Goal: Transaction & Acquisition: Purchase product/service

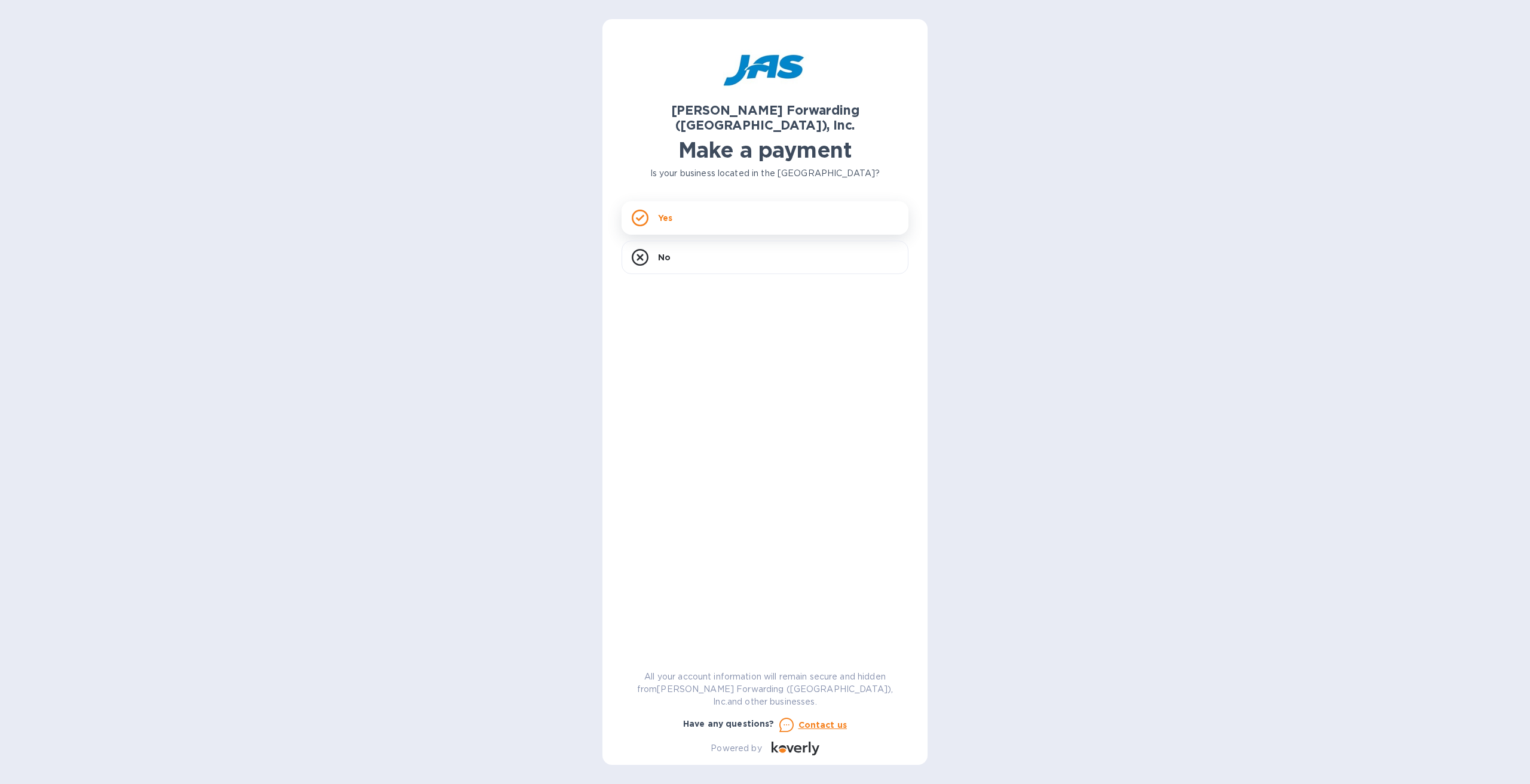
click at [683, 203] on div "Yes" at bounding box center [765, 217] width 287 height 34
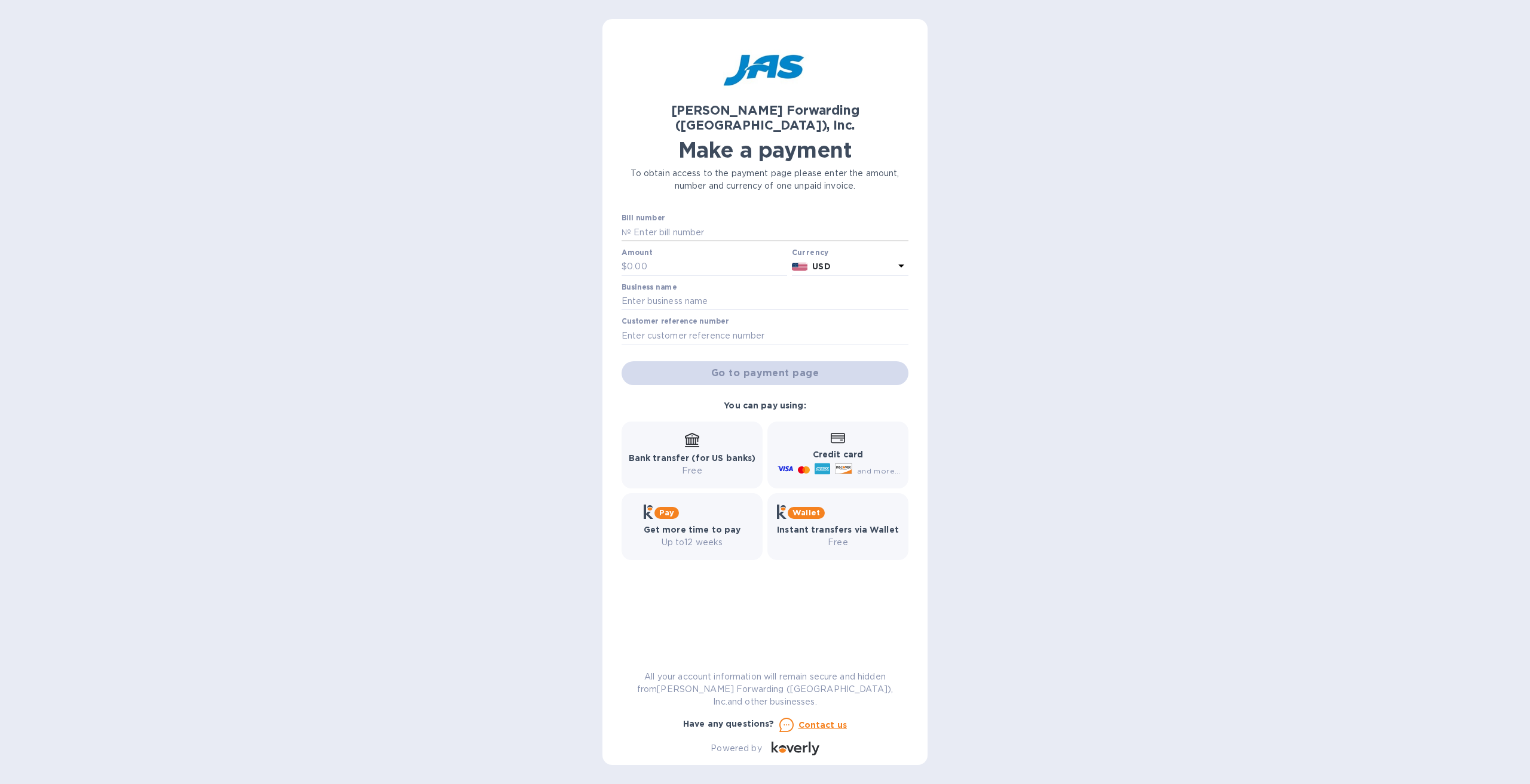
click at [687, 223] on input "text" at bounding box center [770, 232] width 278 height 18
click at [654, 223] on input "text" at bounding box center [770, 232] width 278 height 18
paste input "DET503387652"
type input "DET503387652"
click at [647, 258] on input "text" at bounding box center [707, 267] width 160 height 18
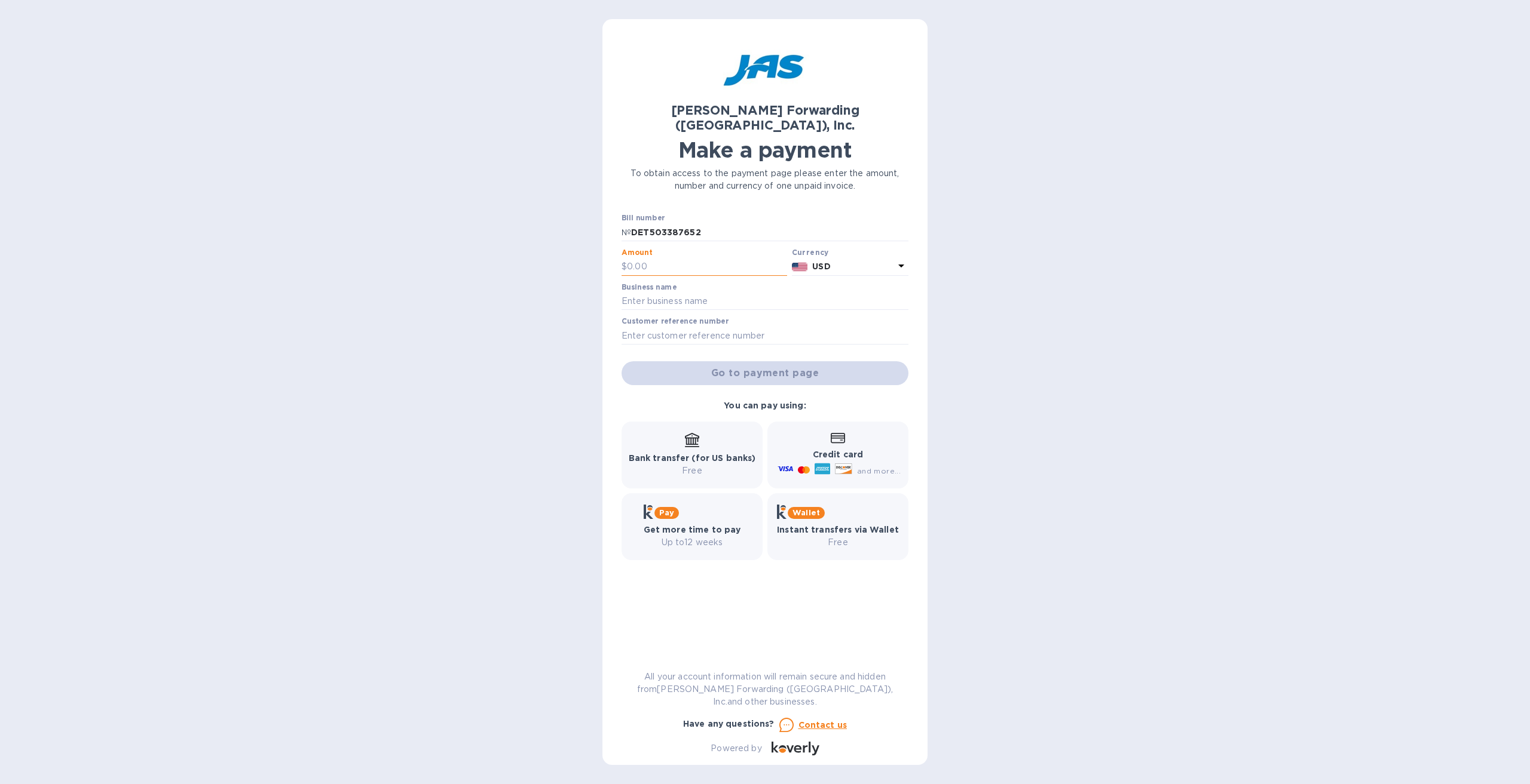
paste input "3,197.23"
type input "3,197.23"
click at [652, 293] on input "text" at bounding box center [765, 302] width 287 height 18
type input "Oakshire Manufacturing Co., LLC"
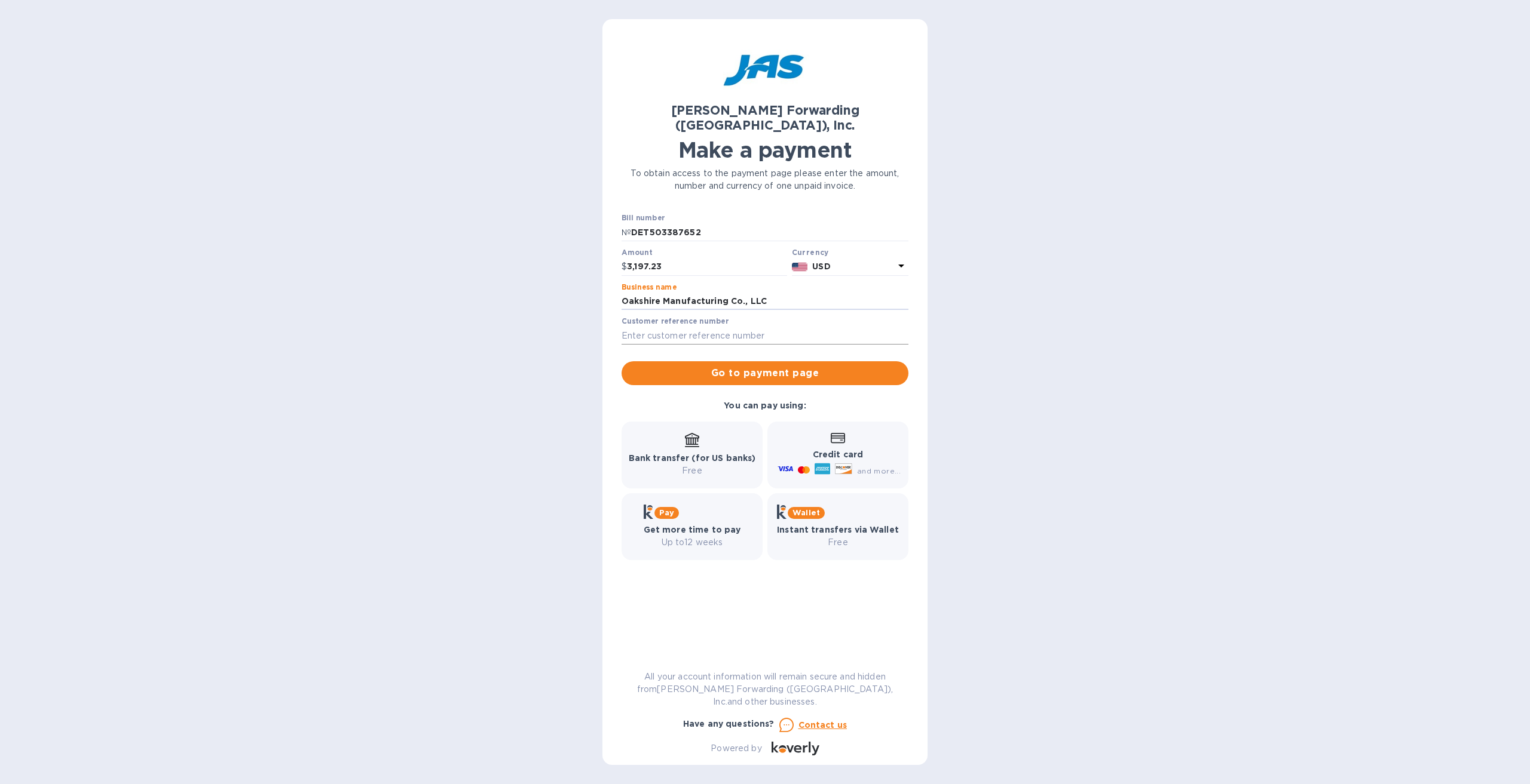
click at [718, 326] on input "text" at bounding box center [765, 335] width 287 height 18
paste input "S509020277"
type input "S509020277"
click at [770, 367] on span "Go to payment page" at bounding box center [765, 373] width 268 height 14
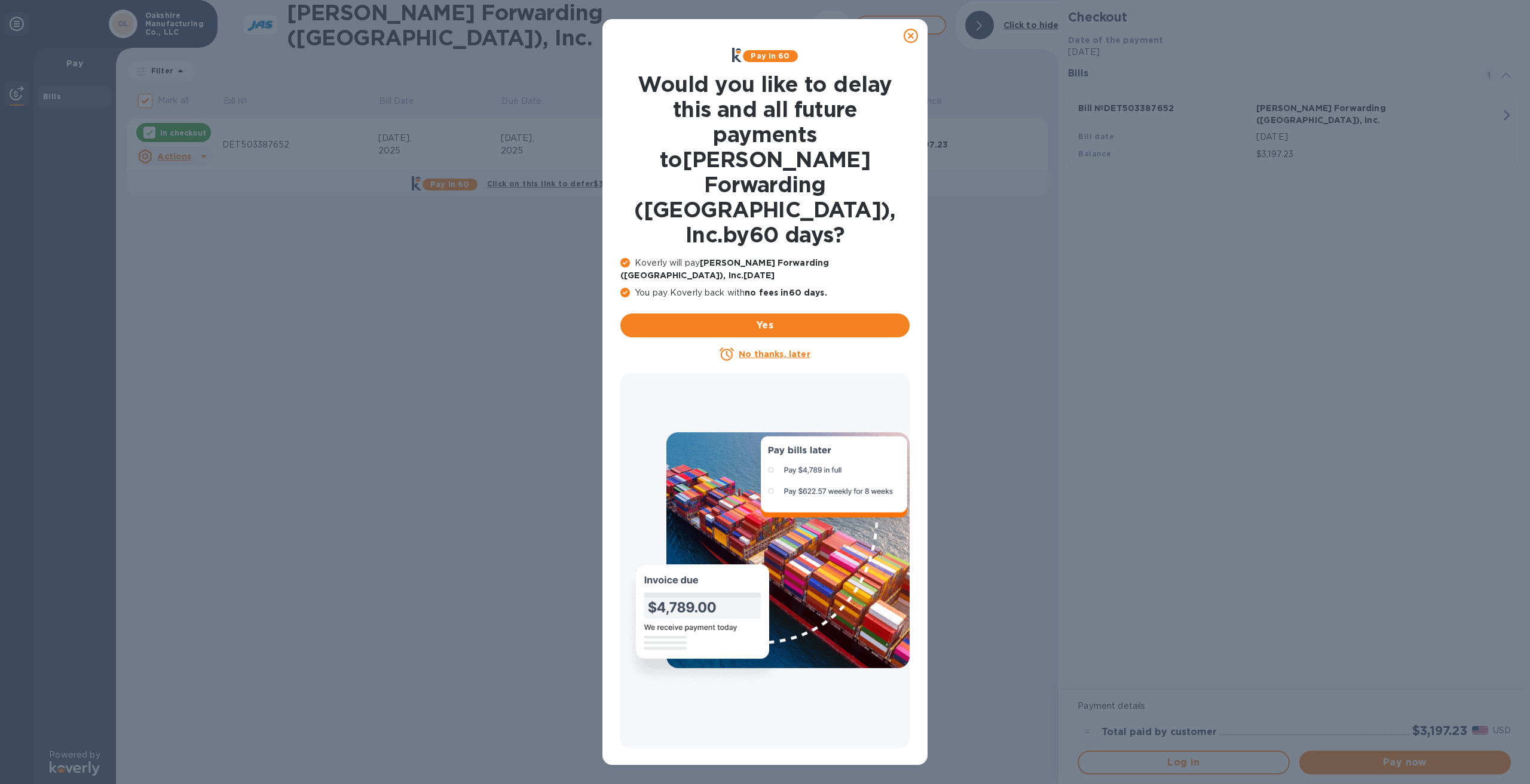
click at [754, 349] on u "No thanks, later" at bounding box center [774, 354] width 71 height 10
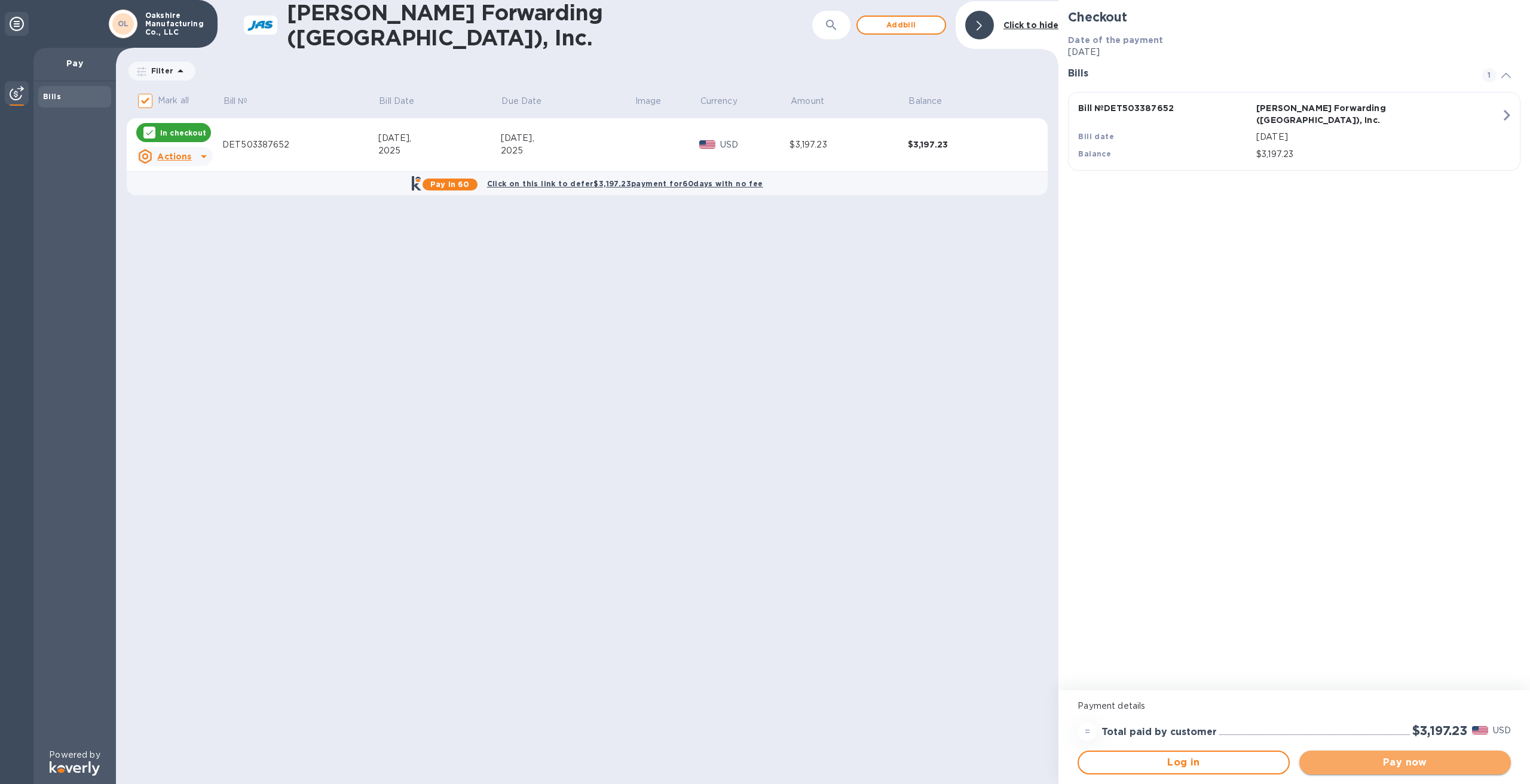
click at [1386, 764] on span "Pay now" at bounding box center [1405, 763] width 192 height 14
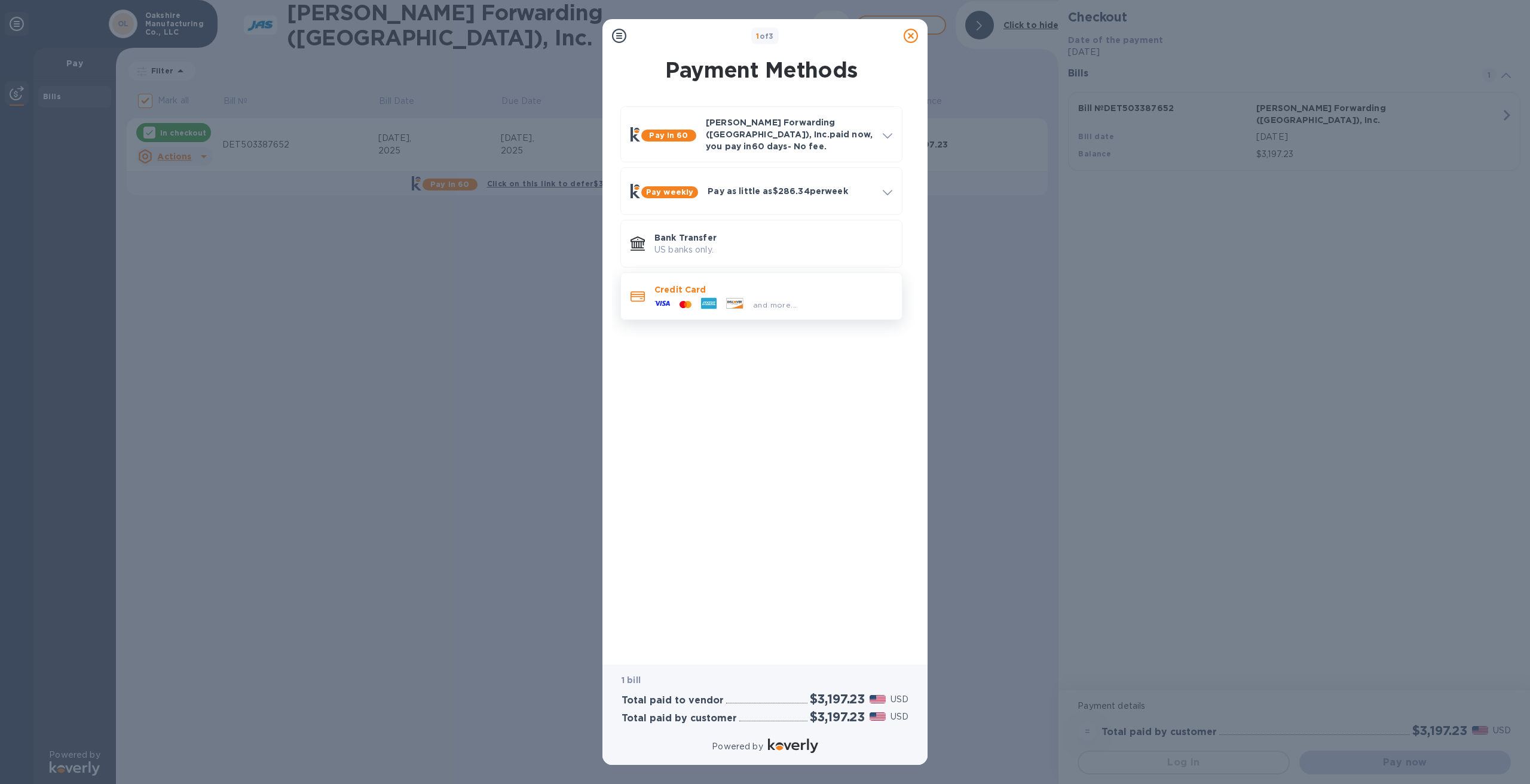
click at [739, 283] on p "Credit Card" at bounding box center [773, 289] width 237 height 11
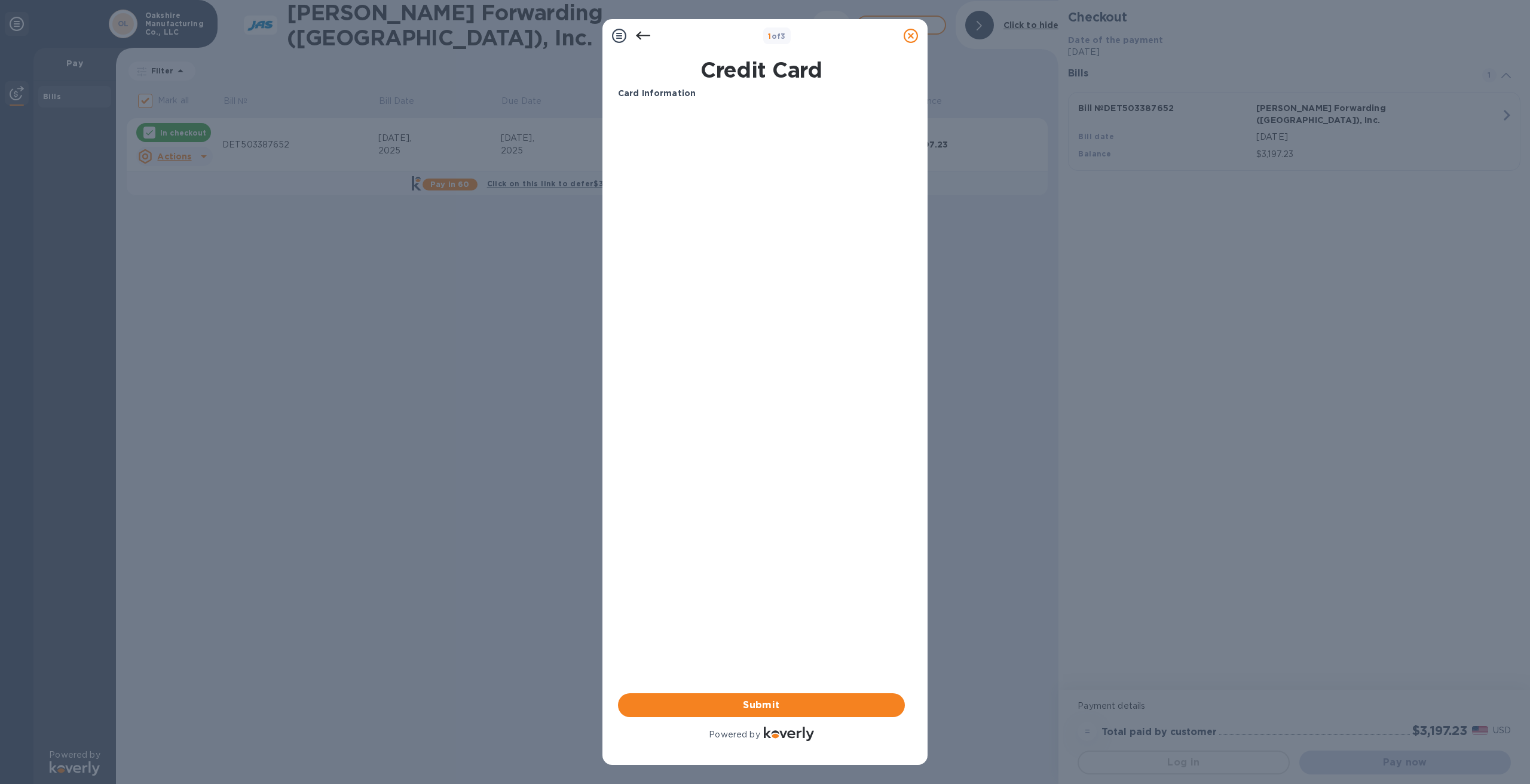
click at [779, 395] on div "Card Information Your browser does not support iframes Submit Powered by" at bounding box center [761, 415] width 287 height 657
click at [766, 325] on div "Card Information Your browser does not support iframes Submit Powered by" at bounding box center [761, 415] width 287 height 657
click at [713, 706] on span "Submit" at bounding box center [761, 706] width 268 height 14
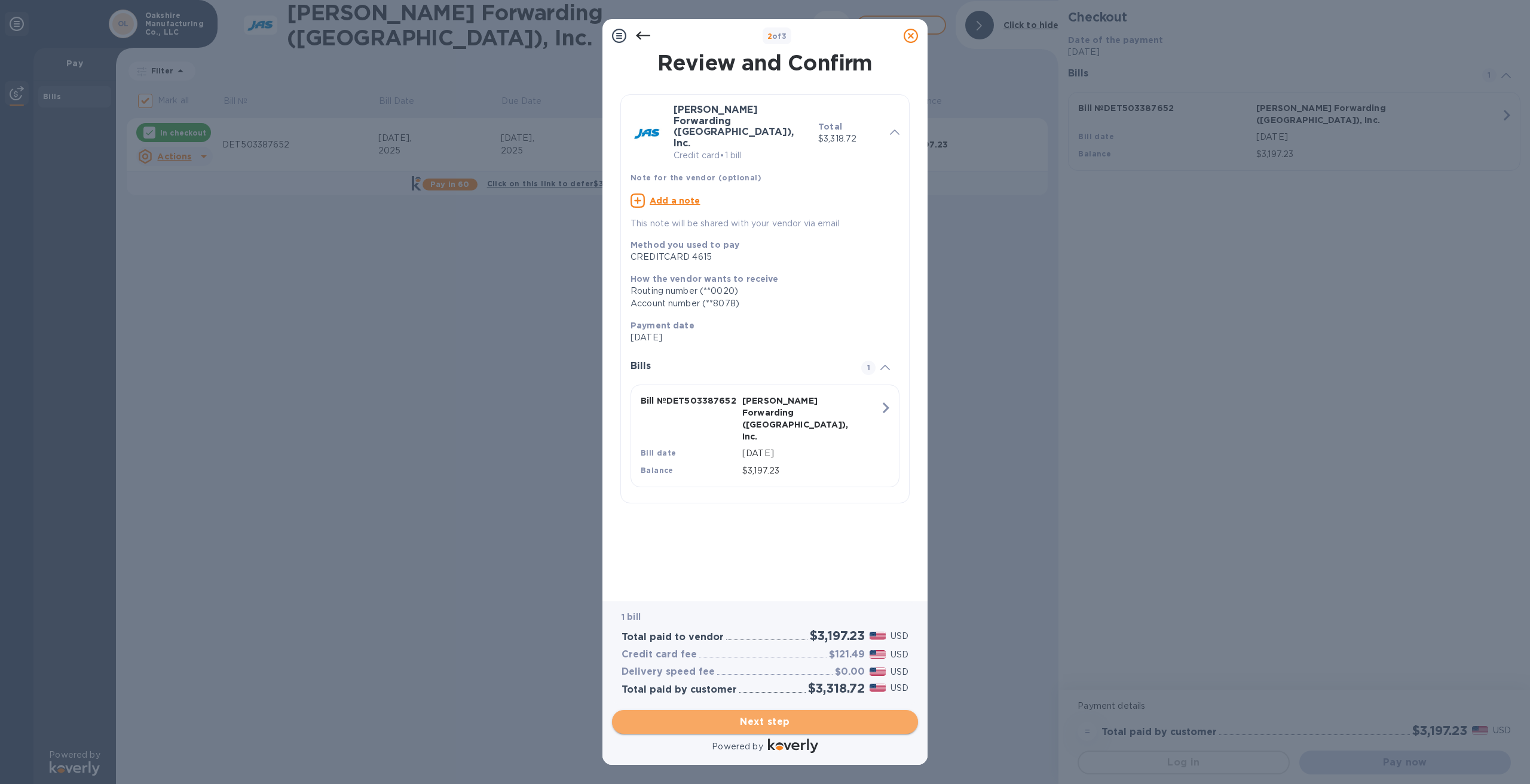
click at [742, 718] on span "Next step" at bounding box center [765, 722] width 287 height 14
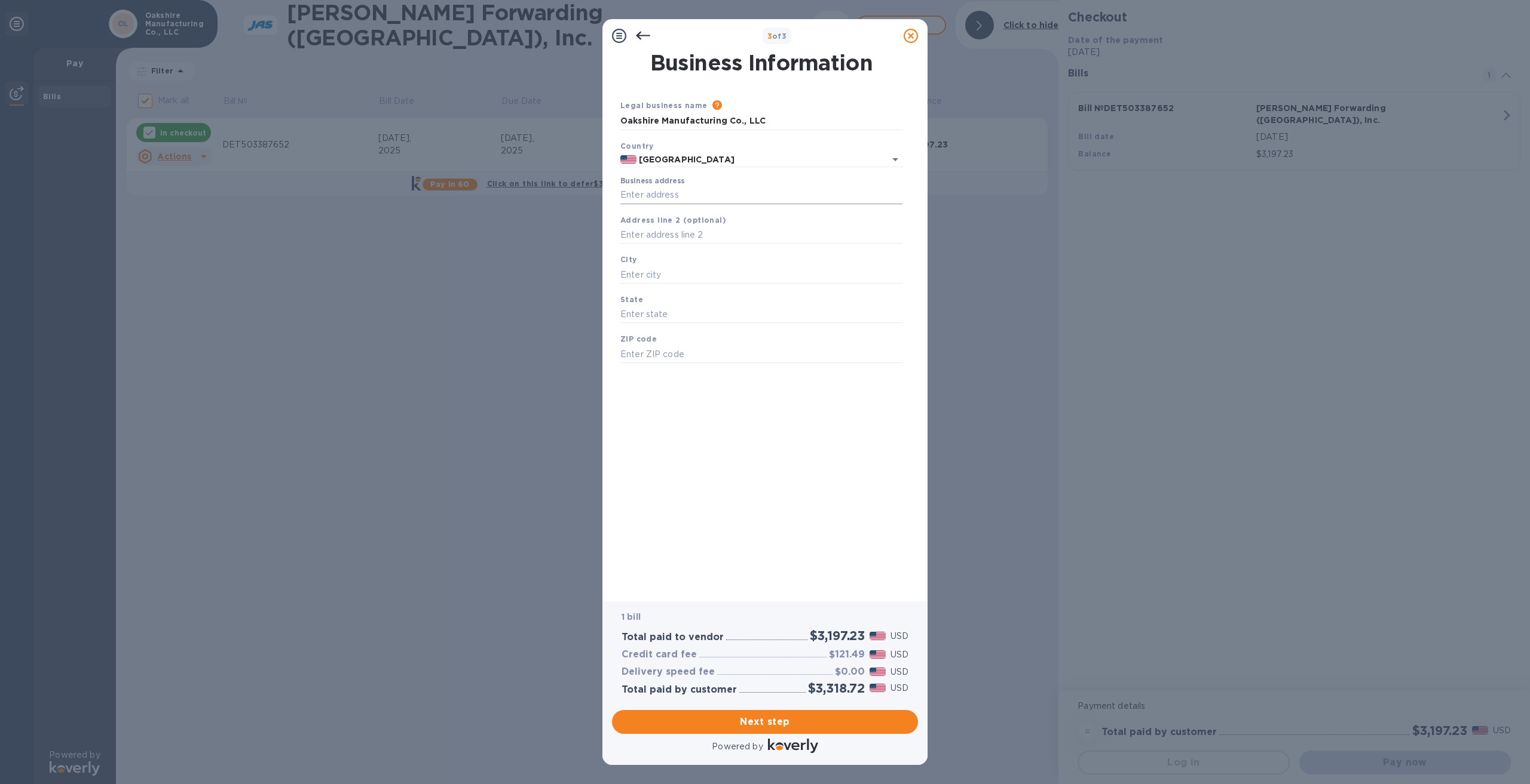
click at [662, 199] on input "Business address" at bounding box center [761, 195] width 282 height 18
type input "[STREET_ADDRESS]"
click at [646, 267] on input "text" at bounding box center [761, 275] width 282 height 18
click at [648, 274] on input "text" at bounding box center [761, 275] width 282 height 18
type input "[GEOGRAPHIC_DATA]"
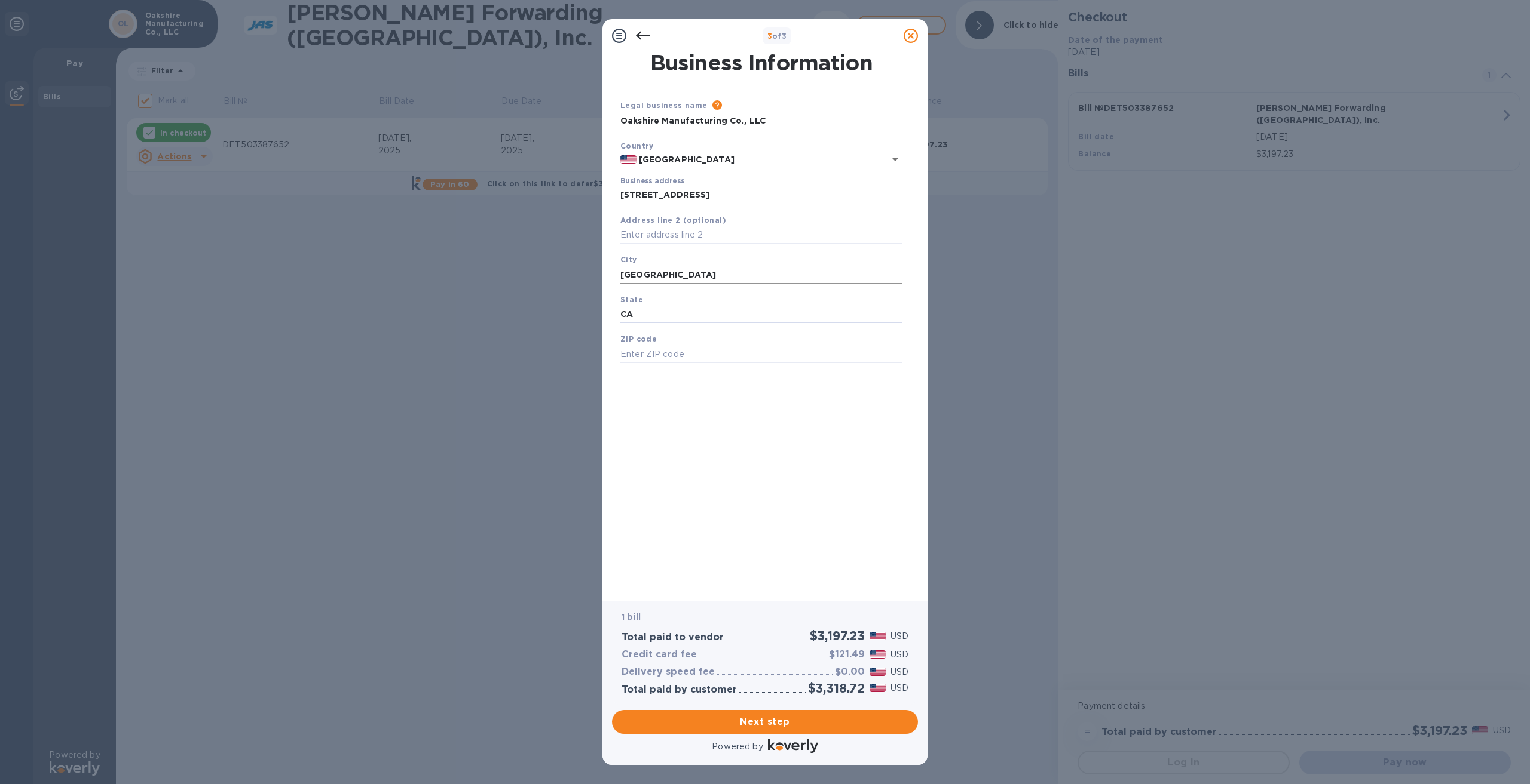
type input "CA"
type input "92801"
click at [704, 724] on span "Next step" at bounding box center [765, 722] width 287 height 14
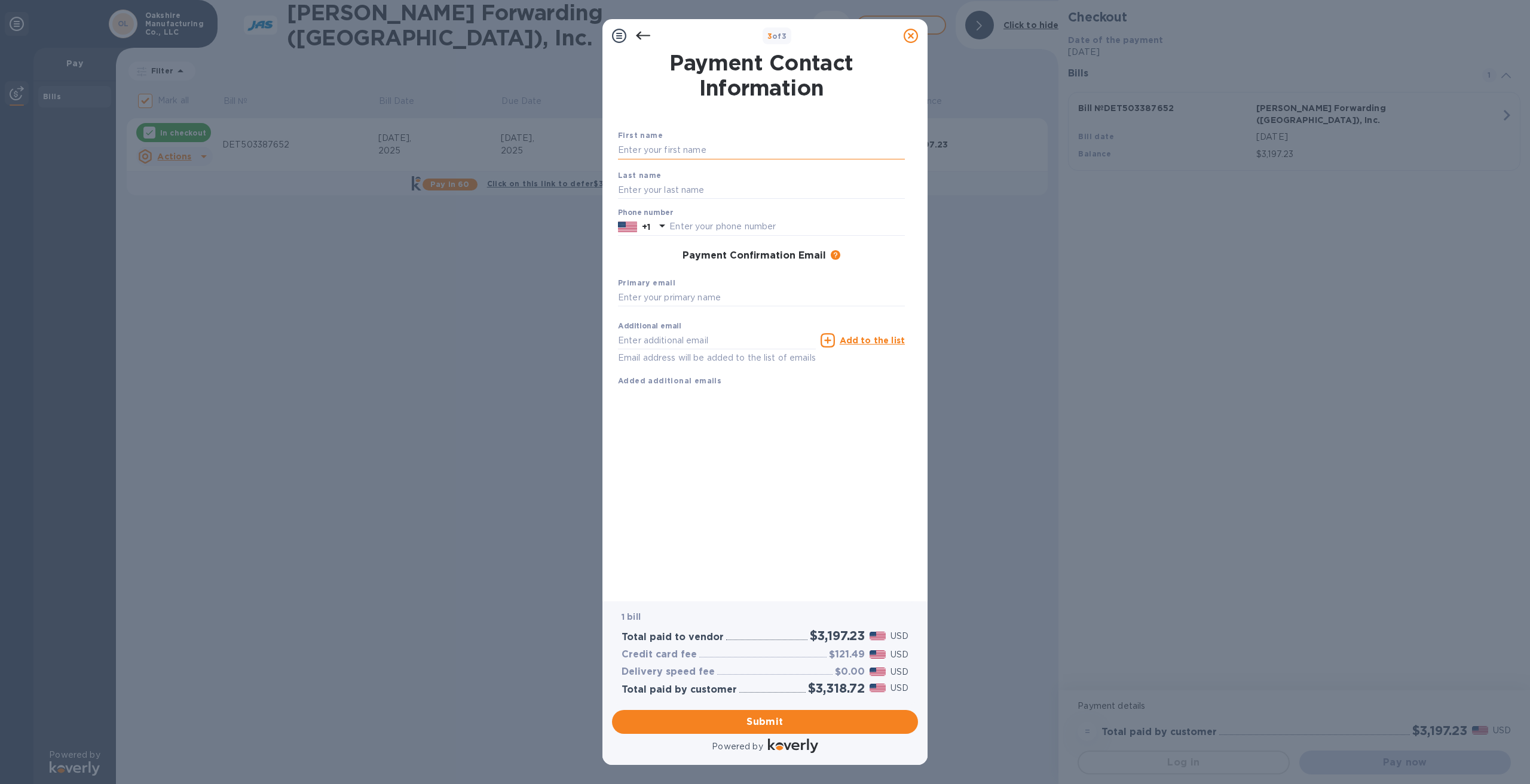
click at [727, 146] on input "text" at bounding box center [761, 150] width 287 height 18
type input "[PERSON_NAME]"
type input "5616673493"
type input "[PERSON_NAME][EMAIL_ADDRESS][DOMAIN_NAME]"
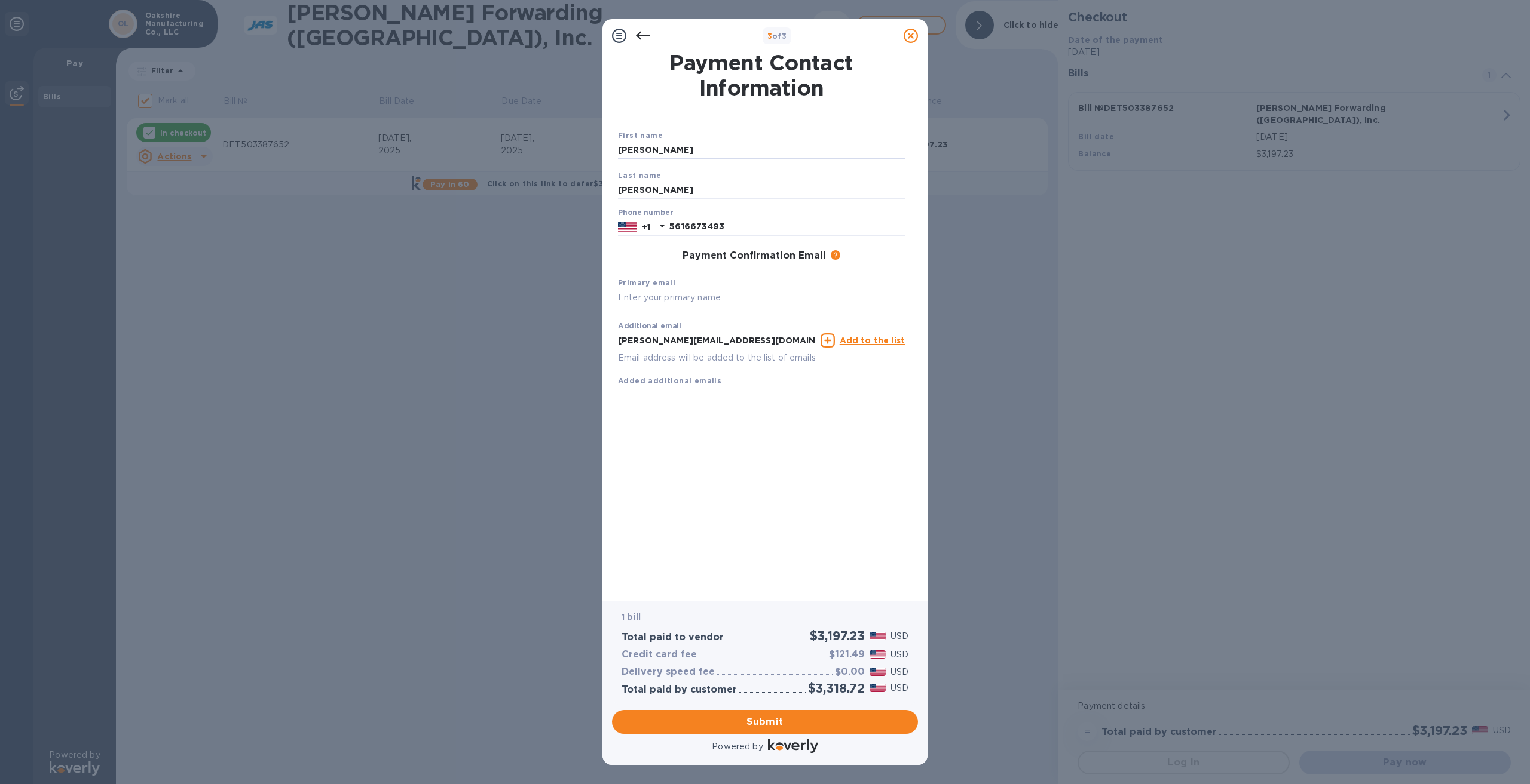
click at [719, 510] on div "Payment Contact Information First name [PERSON_NAME] Last name [PERSON_NAME] Ph…" at bounding box center [764, 319] width 294 height 532
drag, startPoint x: 736, startPoint y: 346, endPoint x: 337, endPoint y: 280, distance: 404.4
click at [337, 280] on div "3 of 3 Payment Contact Information First name [PERSON_NAME] Last name [PERSON_N…" at bounding box center [765, 392] width 1530 height 784
click at [655, 298] on input "text" at bounding box center [761, 298] width 287 height 18
click at [656, 298] on input "text" at bounding box center [761, 298] width 287 height 18
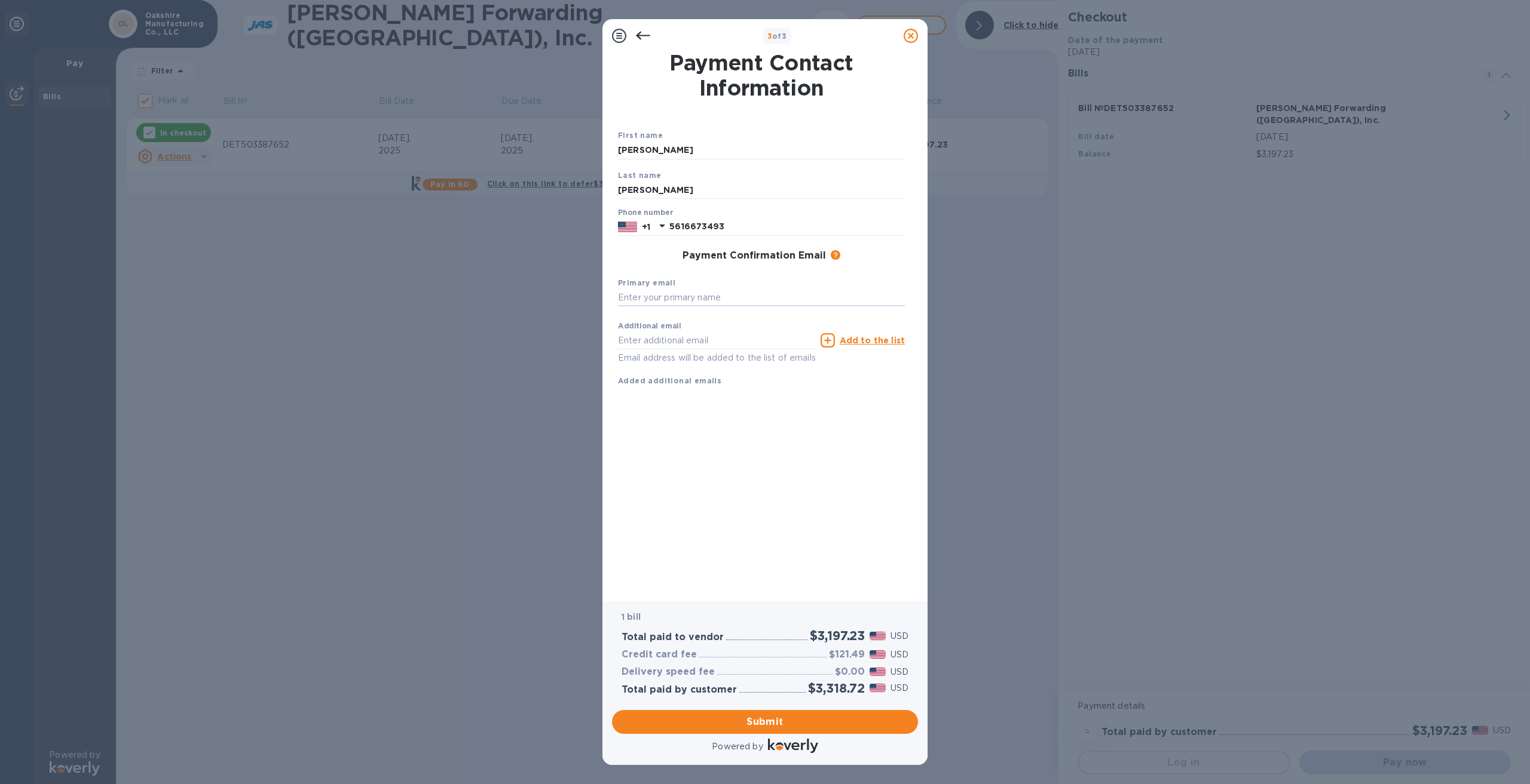
paste input "[PERSON_NAME][EMAIL_ADDRESS][DOMAIN_NAME]"
type input "[PERSON_NAME][EMAIL_ADDRESS][DOMAIN_NAME]"
click at [776, 486] on div "Payment Contact Information First name [PERSON_NAME] Last name [PERSON_NAME] Ph…" at bounding box center [764, 319] width 294 height 532
click at [743, 718] on span "Submit" at bounding box center [765, 722] width 287 height 14
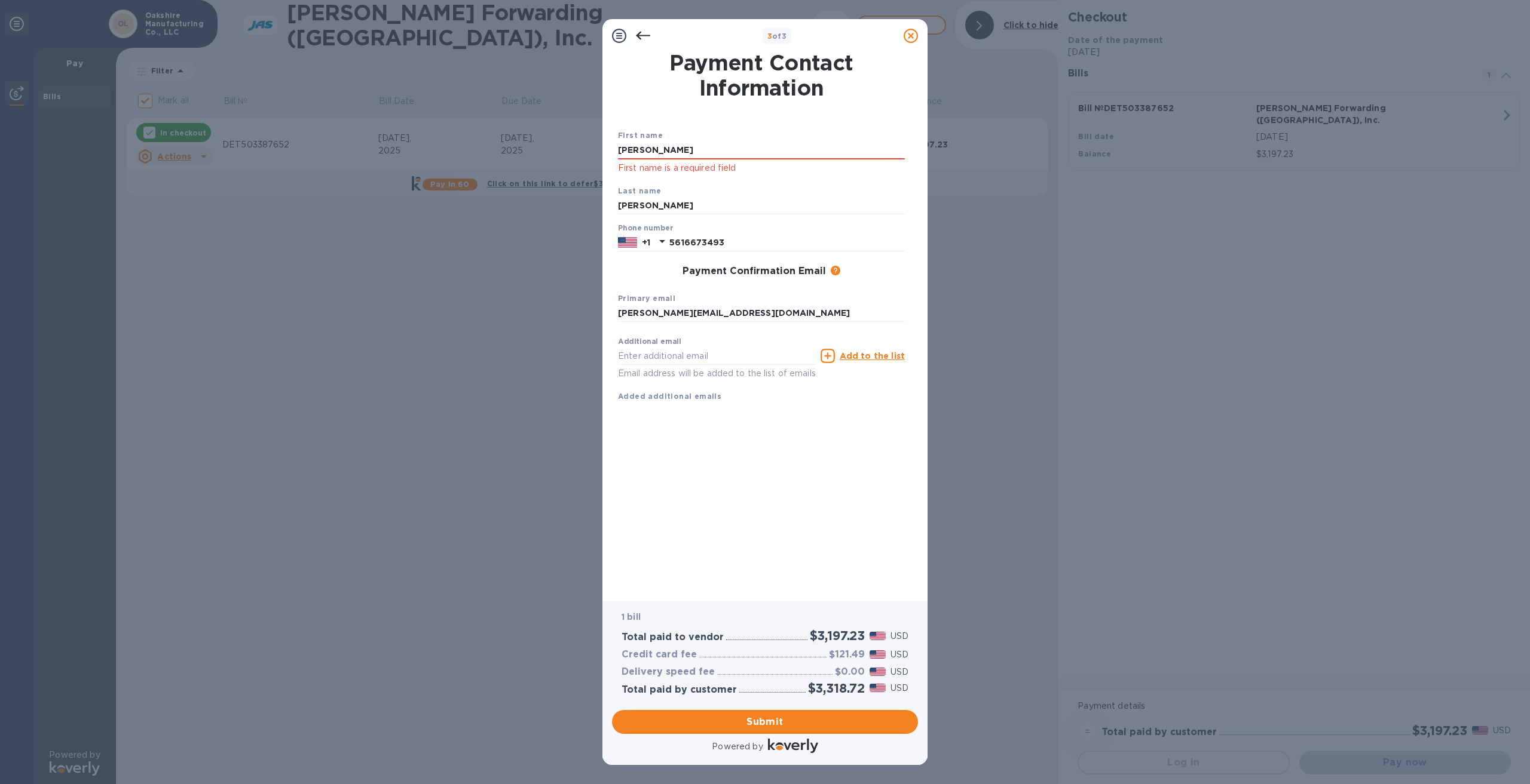
click at [659, 136] on div "First name [PERSON_NAME] First name is a required field" at bounding box center [761, 152] width 297 height 56
click at [656, 152] on input "[PERSON_NAME]" at bounding box center [761, 150] width 287 height 18
type input "[PERSON_NAME]"
type input "5616673493"
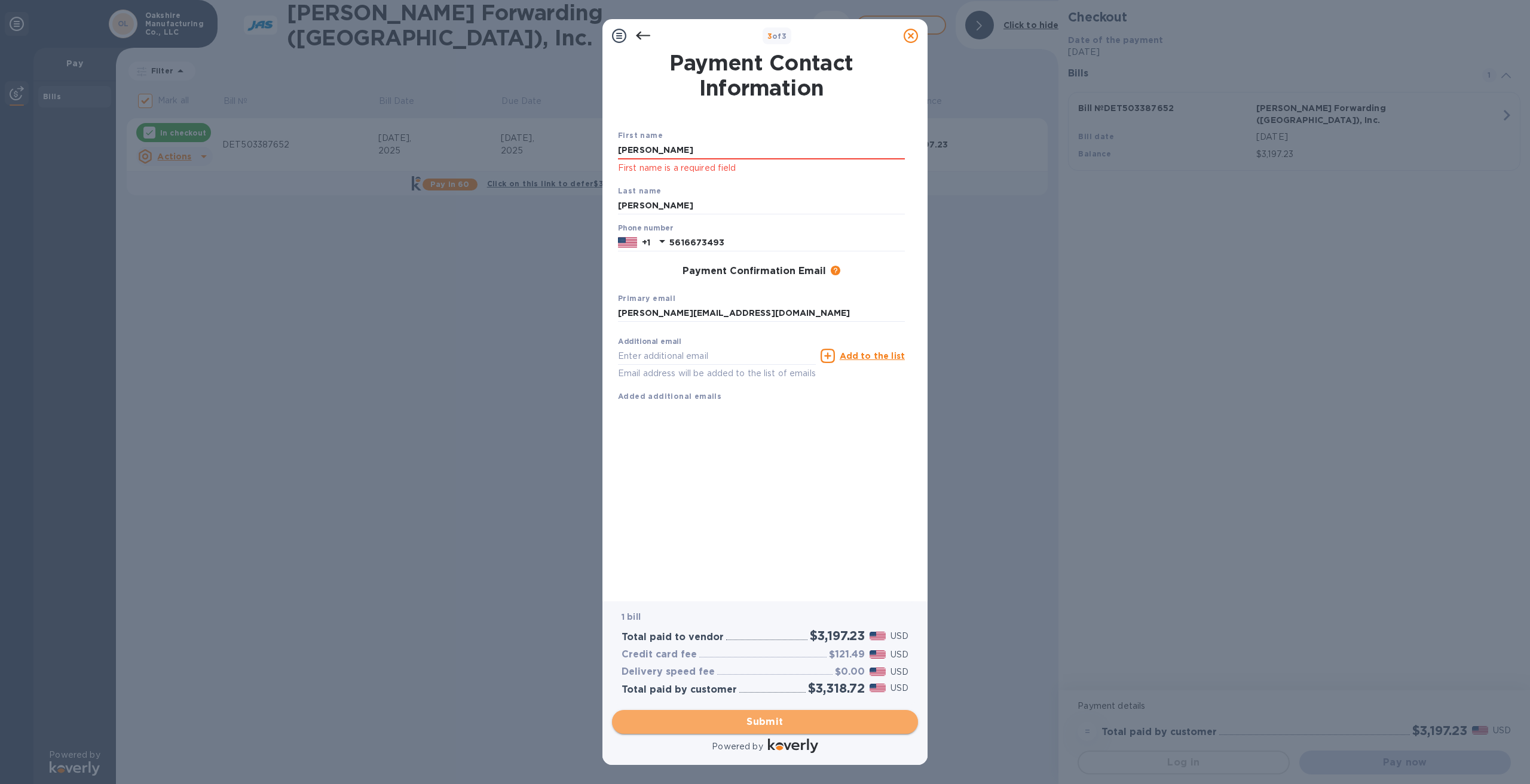
click at [761, 721] on span "Submit" at bounding box center [765, 722] width 287 height 14
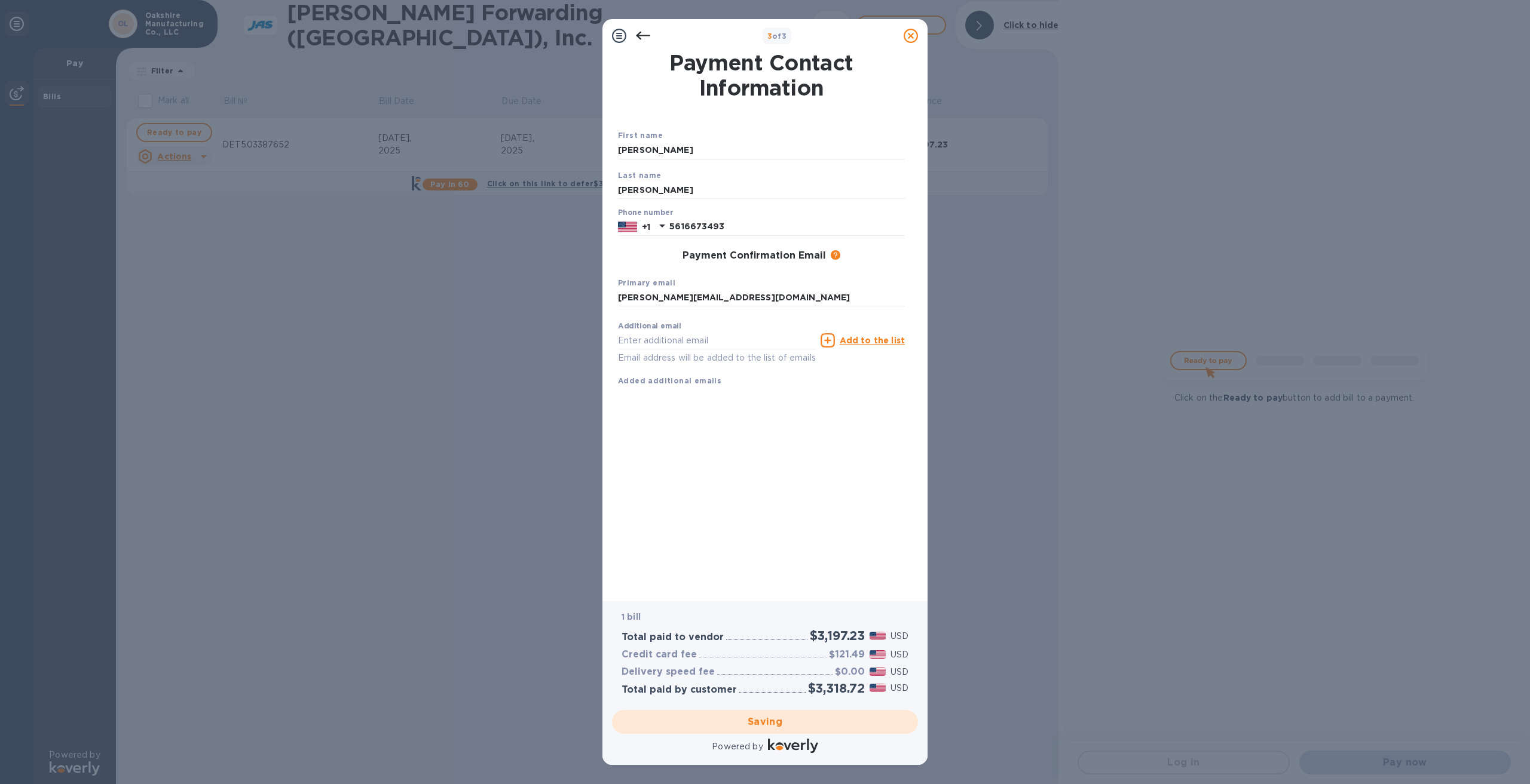
checkbox input "false"
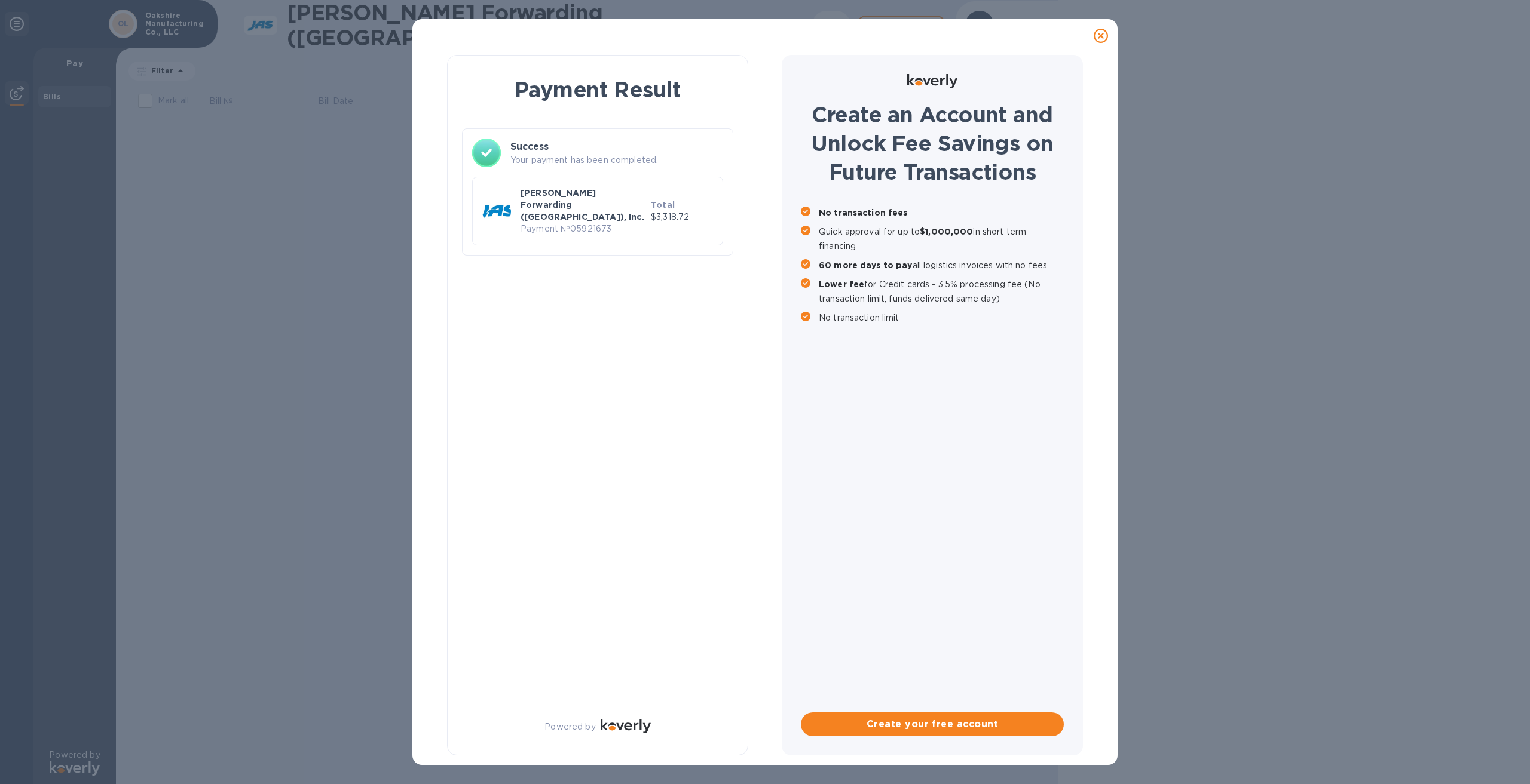
click at [346, 147] on div "Payment Result Success Your payment has been completed. [PERSON_NAME] Forwardin…" at bounding box center [765, 392] width 1530 height 784
